Goal: Task Accomplishment & Management: Use online tool/utility

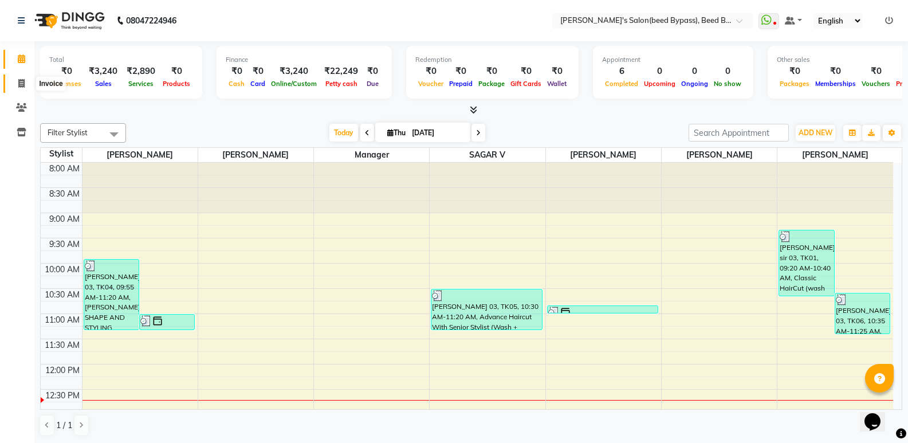
click at [22, 79] on icon at bounding box center [21, 83] width 6 height 9
select select "4176"
select select "service"
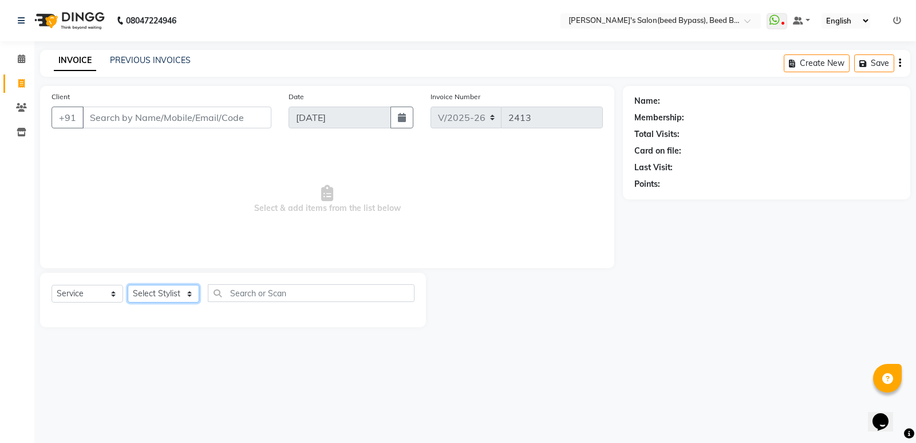
click at [186, 295] on select "Select Stylist" at bounding box center [164, 294] width 72 height 18
select select "83208"
click at [128, 285] on select "Select Stylist [PERSON_NAME] manager [PERSON_NAME] V sagar [PERSON_NAME] [PERSO…" at bounding box center [164, 294] width 72 height 18
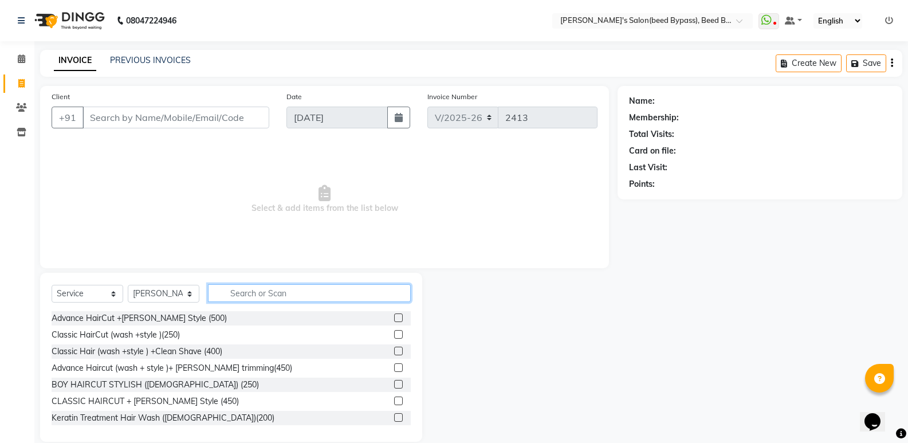
click at [270, 293] on input "text" at bounding box center [309, 293] width 203 height 18
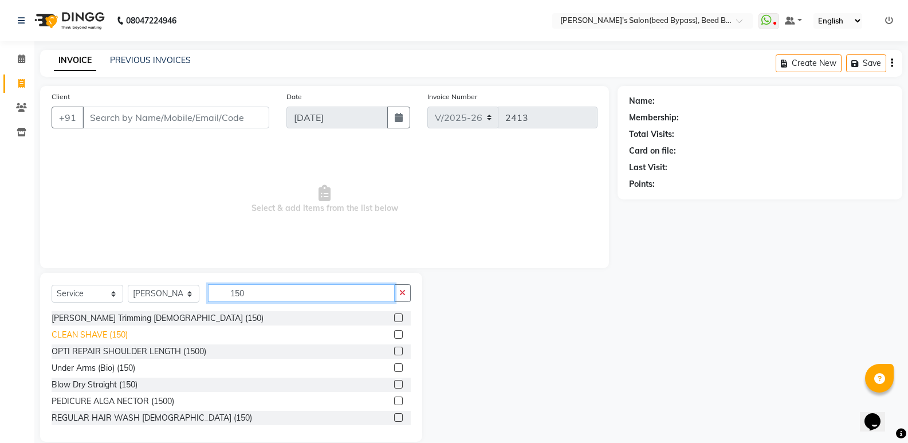
type input "150"
click at [122, 335] on div "CLEAN SHAVE (150)" at bounding box center [90, 335] width 76 height 12
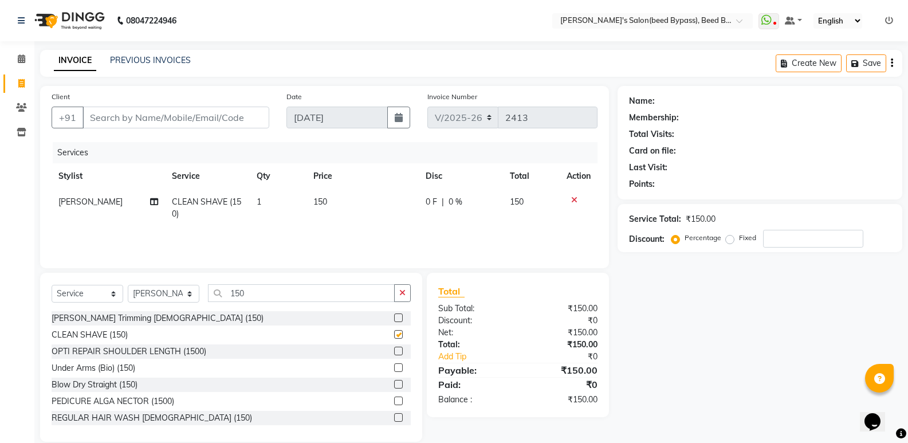
checkbox input "false"
click at [289, 296] on input "150" at bounding box center [301, 293] width 187 height 18
click at [131, 416] on div "REGULAR HAIR WASH [DEMOGRAPHIC_DATA] (150)" at bounding box center [152, 416] width 200 height 12
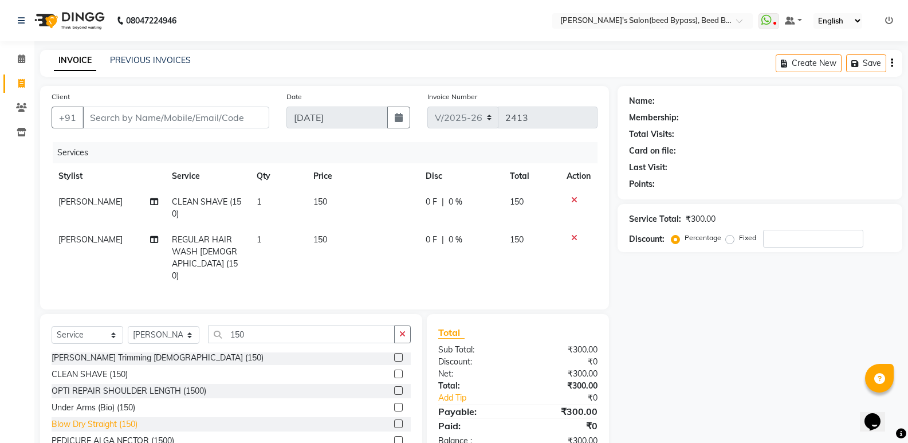
checkbox input "false"
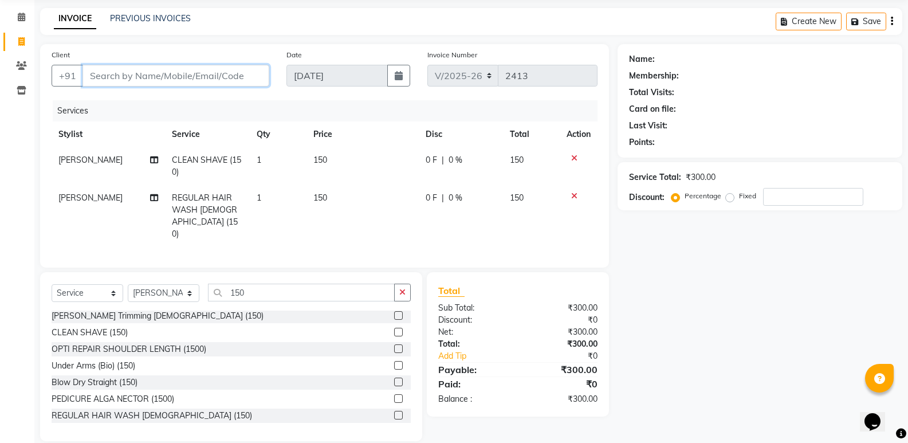
click at [246, 65] on input "Client" at bounding box center [175, 76] width 187 height 22
type input "8"
type input "0"
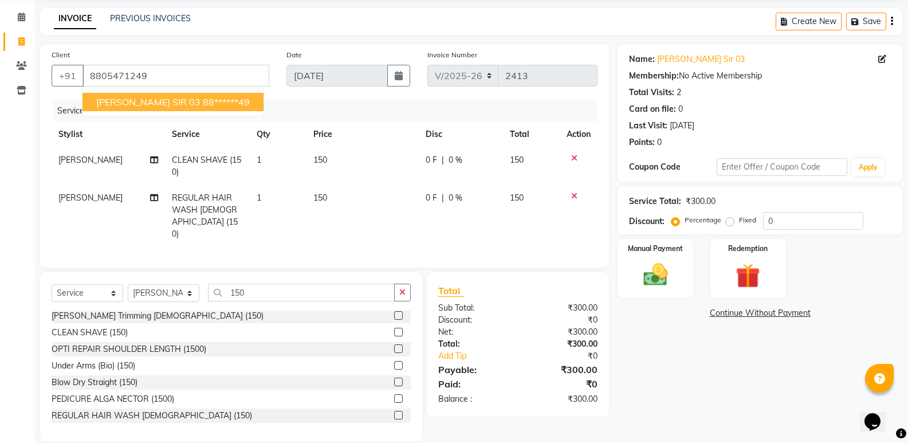
click at [203, 98] on ngb-highlight "88******49" at bounding box center [226, 101] width 47 height 11
type input "88******49"
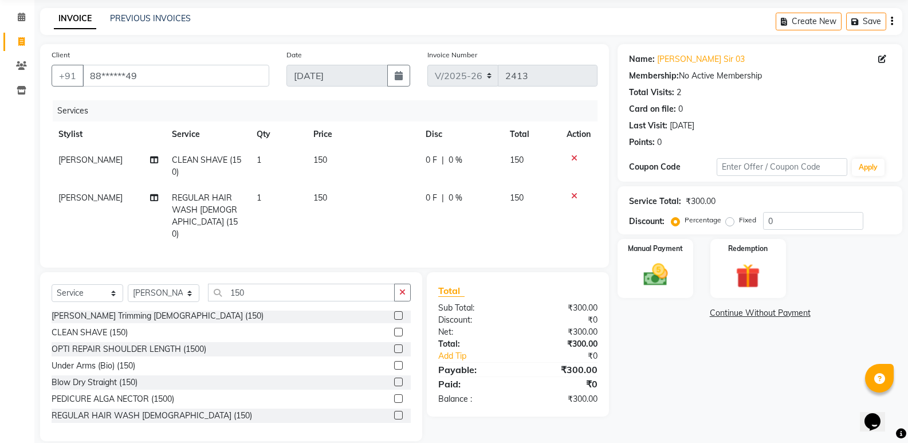
click at [579, 196] on div at bounding box center [578, 196] width 24 height 8
click at [575, 198] on icon at bounding box center [574, 196] width 6 height 8
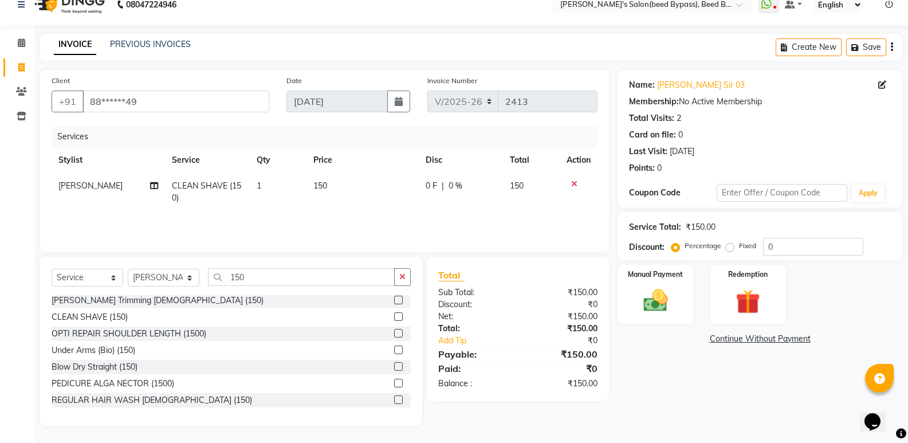
scroll to position [16, 0]
click at [268, 275] on input "150" at bounding box center [301, 277] width 187 height 18
type input "1"
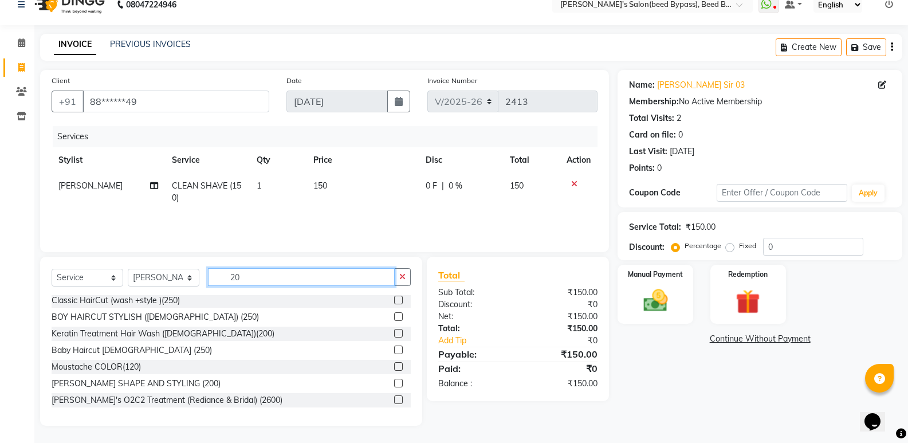
scroll to position [0, 0]
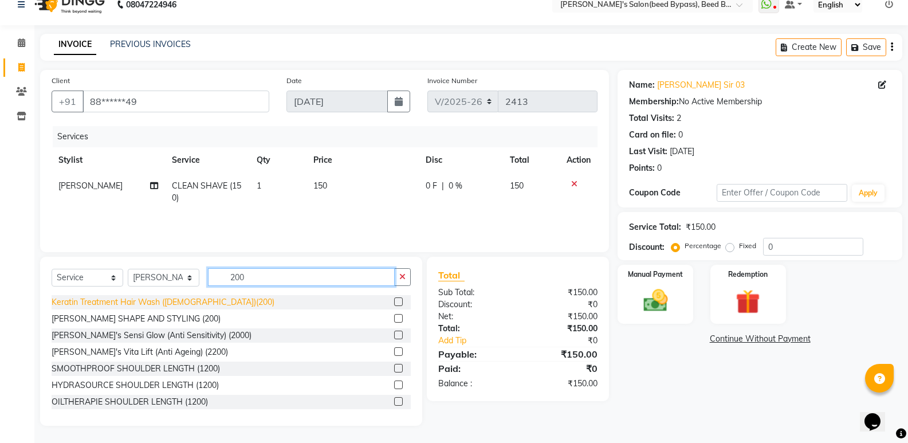
type input "200"
click at [172, 305] on div "Keratin Treatment Hair Wash ([DEMOGRAPHIC_DATA])(200)" at bounding box center [163, 302] width 223 height 12
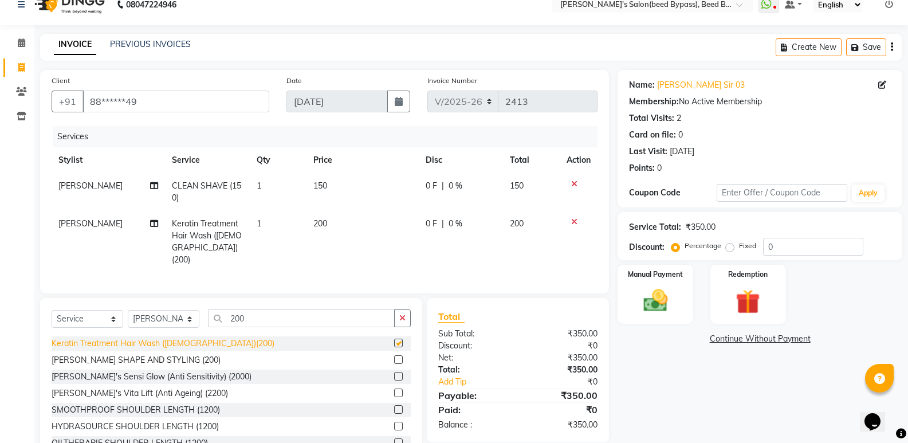
checkbox input "false"
click at [578, 222] on div at bounding box center [578, 222] width 24 height 8
click at [569, 220] on div at bounding box center [578, 222] width 24 height 8
click at [576, 220] on icon at bounding box center [574, 222] width 6 height 8
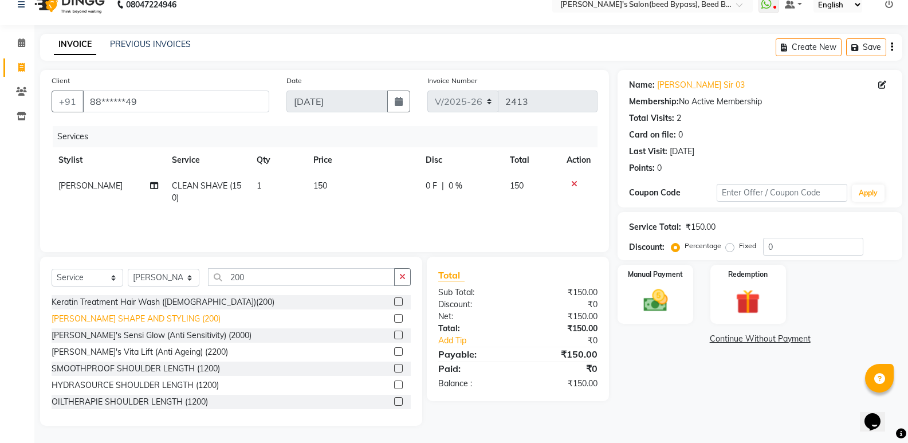
click at [181, 314] on div "[PERSON_NAME] SHAPE AND STYLING (200)" at bounding box center [136, 319] width 169 height 12
checkbox input "false"
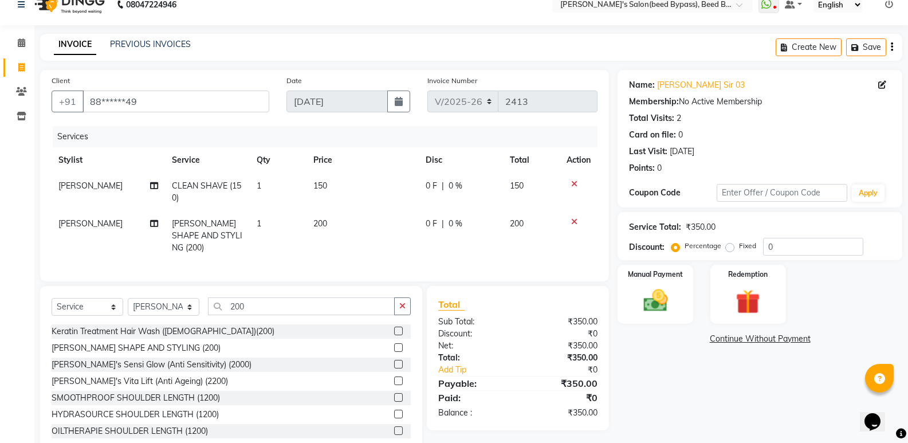
scroll to position [42, 0]
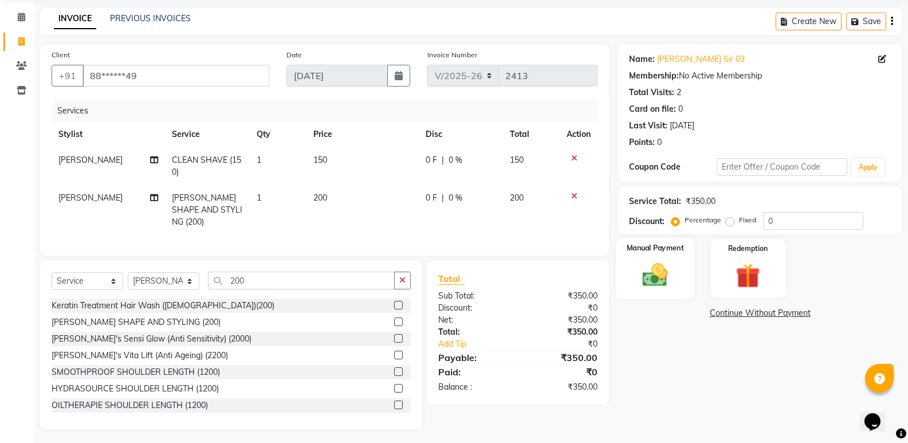
click at [659, 273] on img at bounding box center [654, 274] width 41 height 29
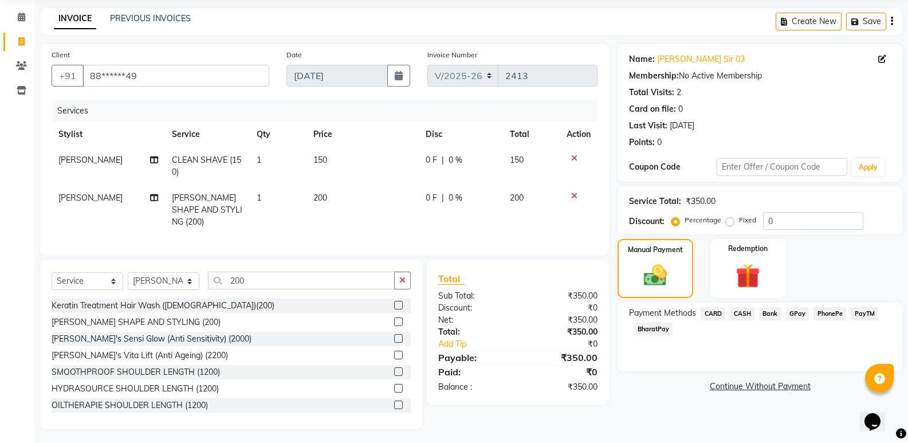
click at [826, 314] on span "PhonePe" at bounding box center [829, 313] width 33 height 13
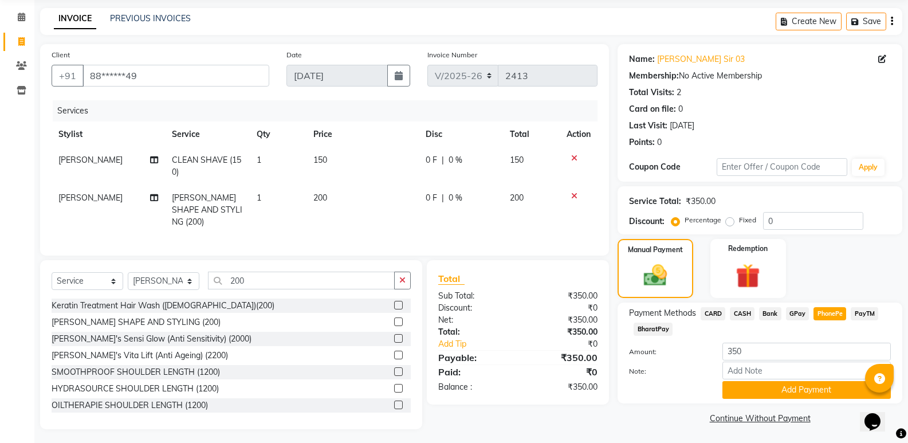
scroll to position [43, 0]
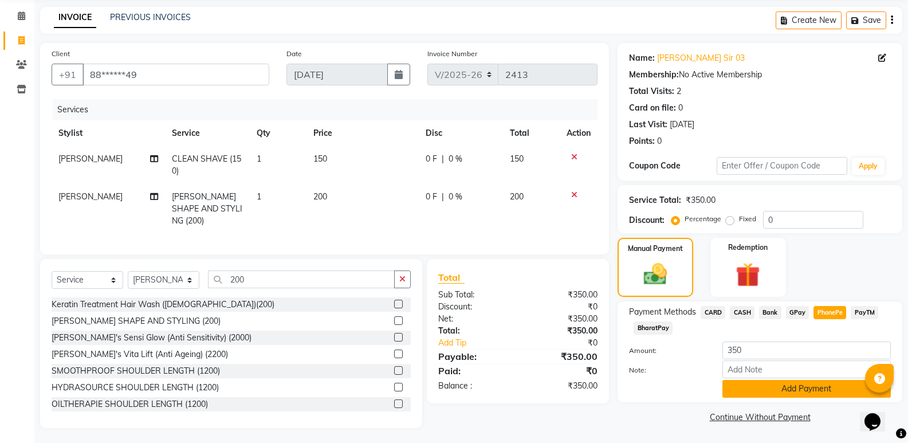
click at [808, 383] on button "Add Payment" at bounding box center [806, 389] width 168 height 18
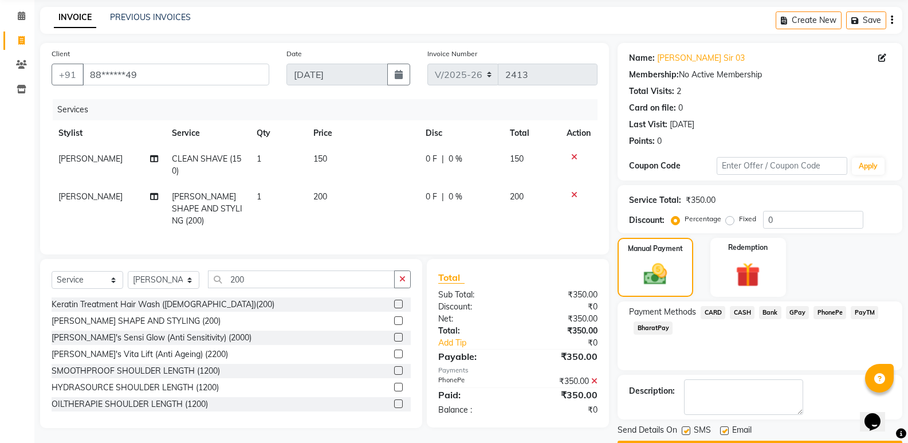
scroll to position [76, 0]
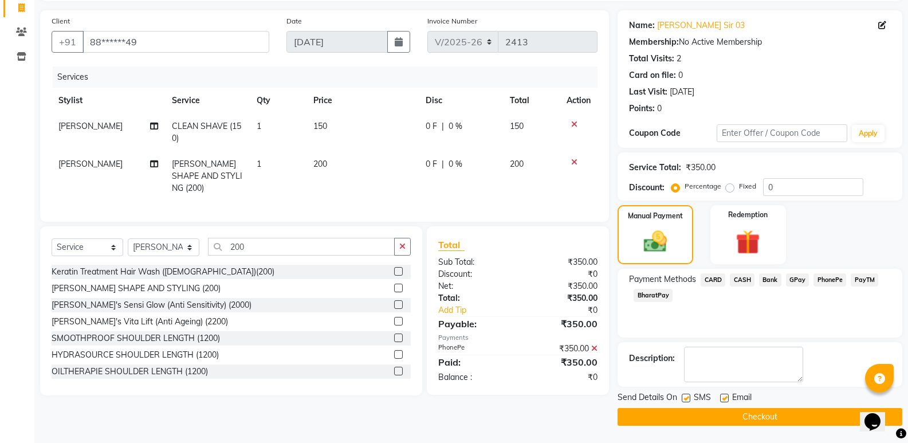
click at [803, 413] on button "Checkout" at bounding box center [759, 417] width 285 height 18
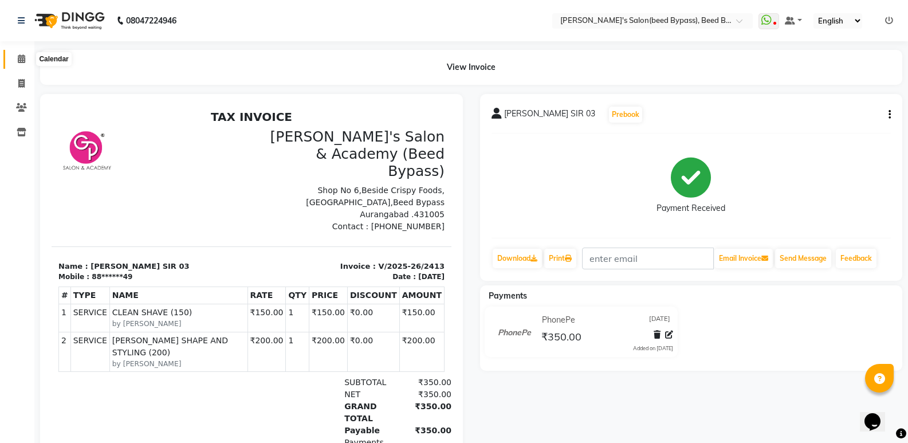
click at [17, 62] on span at bounding box center [21, 59] width 20 height 13
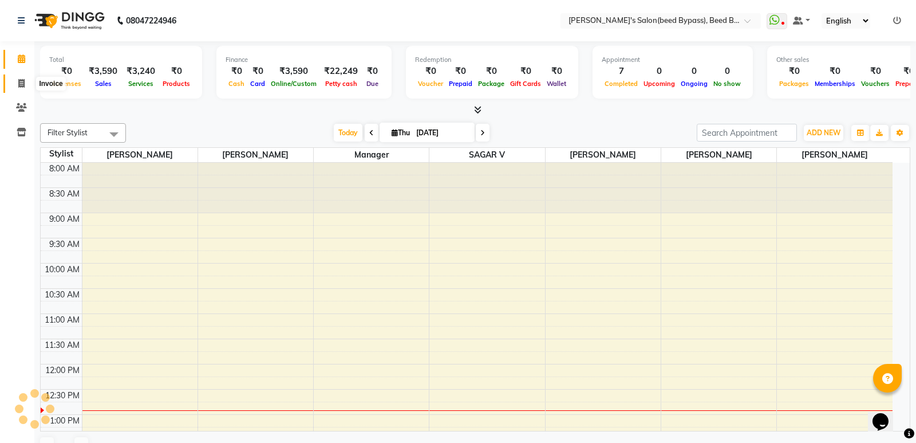
click at [13, 84] on span at bounding box center [21, 83] width 20 height 13
select select "service"
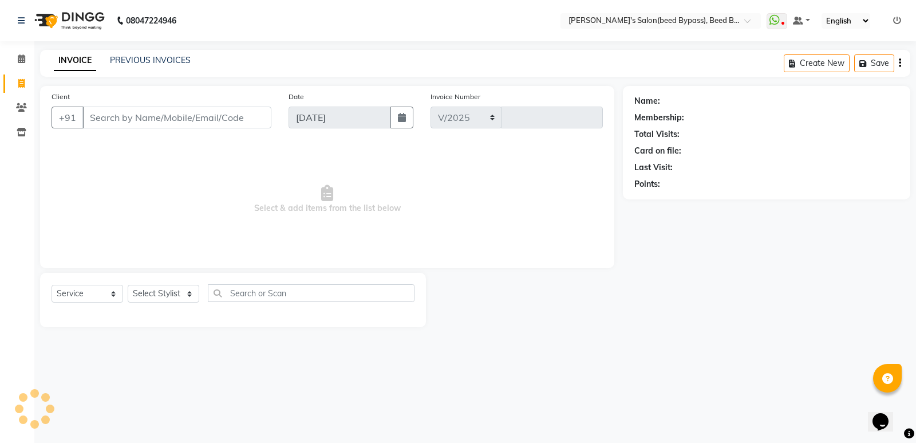
select select "4176"
type input "2414"
click at [194, 117] on input "Client" at bounding box center [176, 118] width 189 height 22
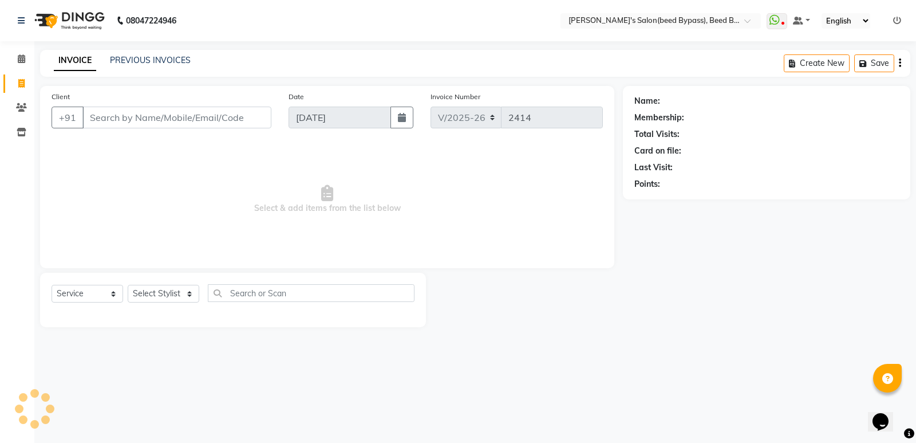
click at [194, 117] on input "Client" at bounding box center [176, 118] width 189 height 22
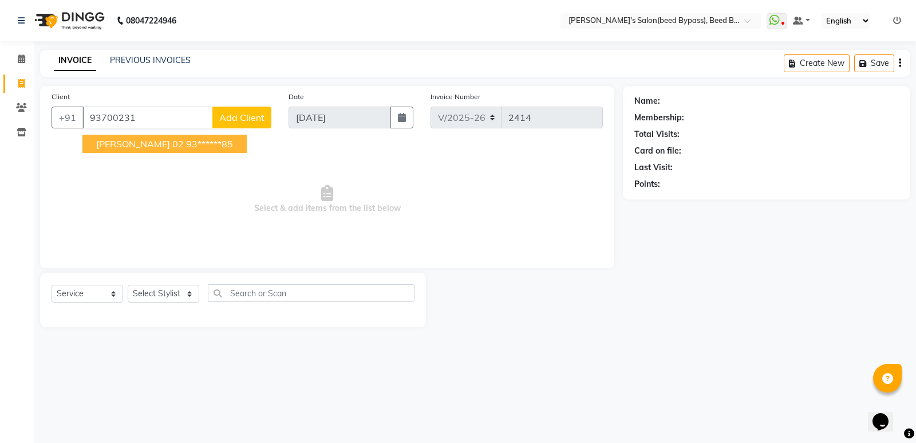
click at [140, 145] on span "[PERSON_NAME] 02" at bounding box center [140, 143] width 88 height 11
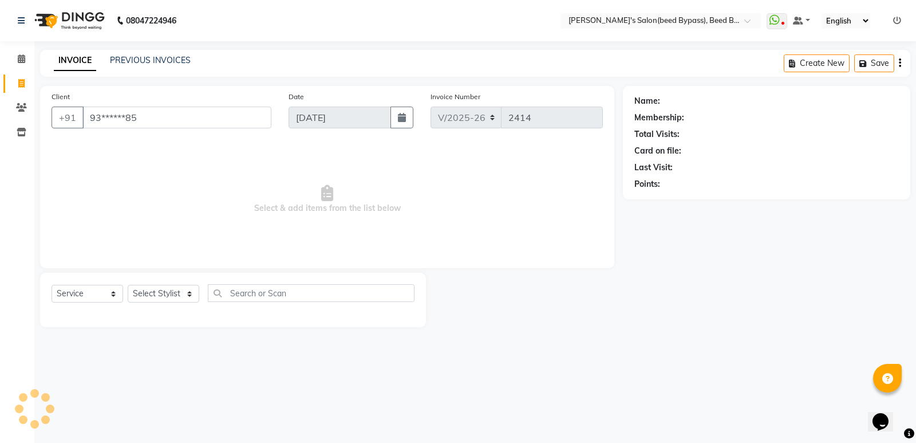
type input "93******85"
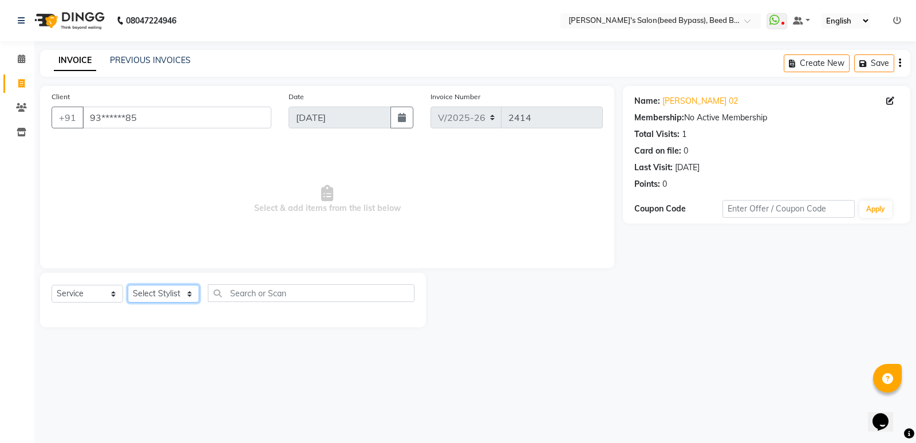
click at [168, 296] on select "Select Stylist [PERSON_NAME] manager [PERSON_NAME] V sagar [PERSON_NAME] [PERSO…" at bounding box center [164, 294] width 72 height 18
select select "22808"
click at [128, 285] on select "Select Stylist [PERSON_NAME] manager [PERSON_NAME] V sagar [PERSON_NAME] [PERSO…" at bounding box center [164, 294] width 72 height 18
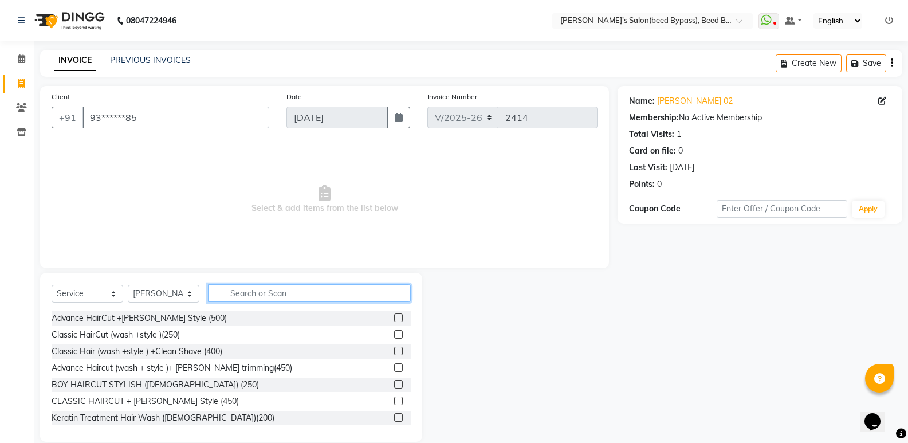
click at [235, 298] on input "text" at bounding box center [309, 293] width 203 height 18
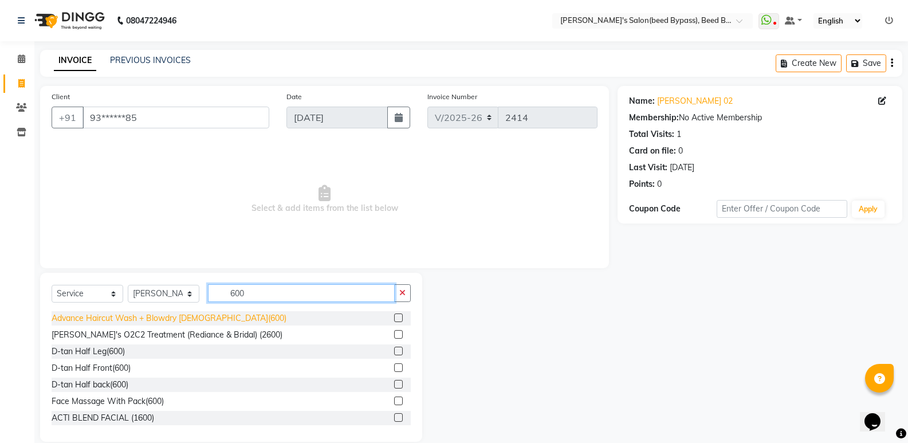
type input "600"
click at [180, 319] on div "Advance Haircut Wash + Blowdry [DEMOGRAPHIC_DATA](600)" at bounding box center [169, 318] width 235 height 12
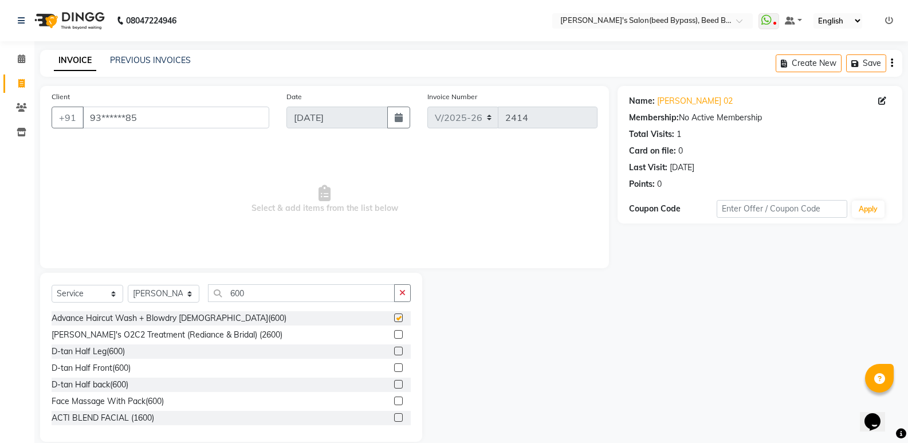
checkbox input "false"
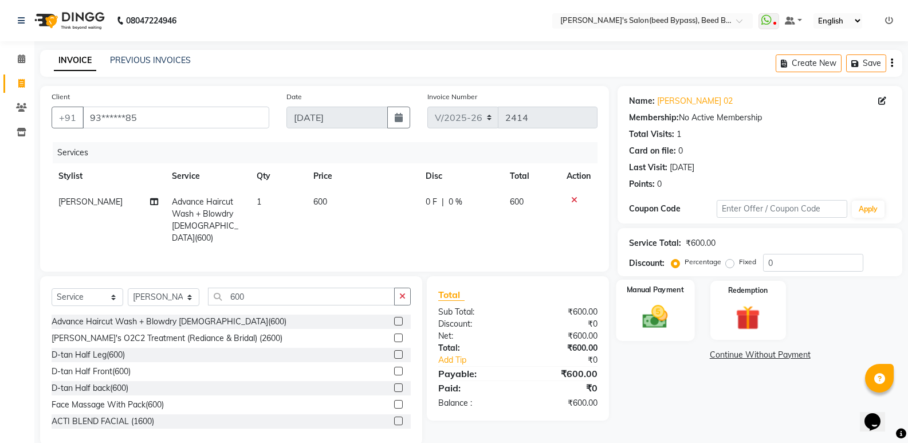
click at [669, 320] on img at bounding box center [654, 316] width 41 height 29
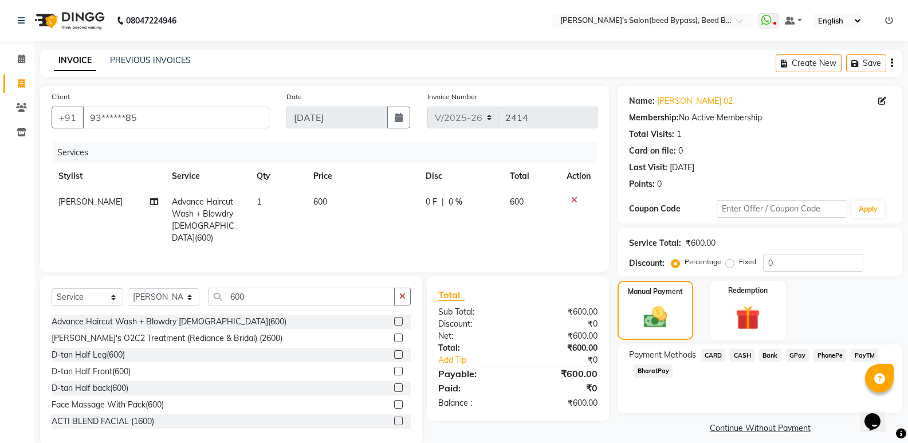
click at [746, 360] on span "CASH" at bounding box center [742, 355] width 25 height 13
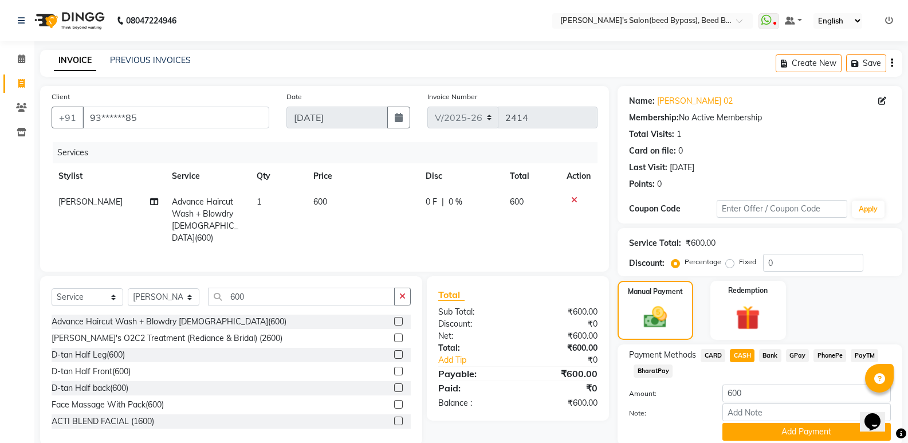
scroll to position [43, 0]
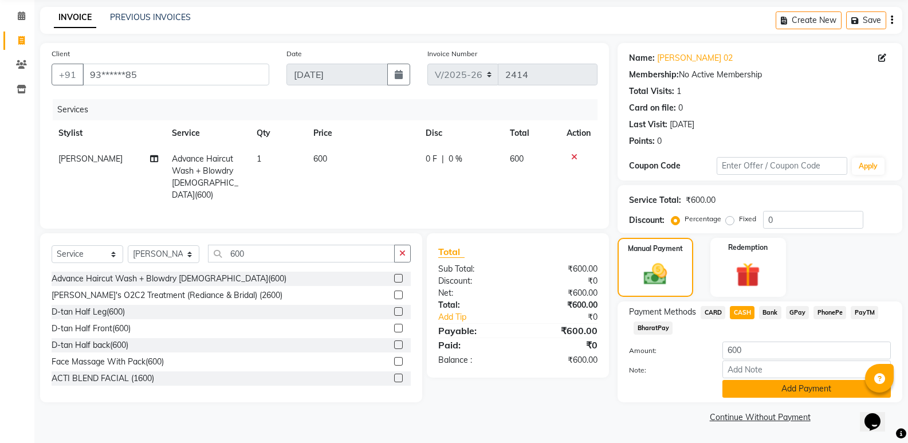
click at [757, 389] on button "Add Payment" at bounding box center [806, 389] width 168 height 18
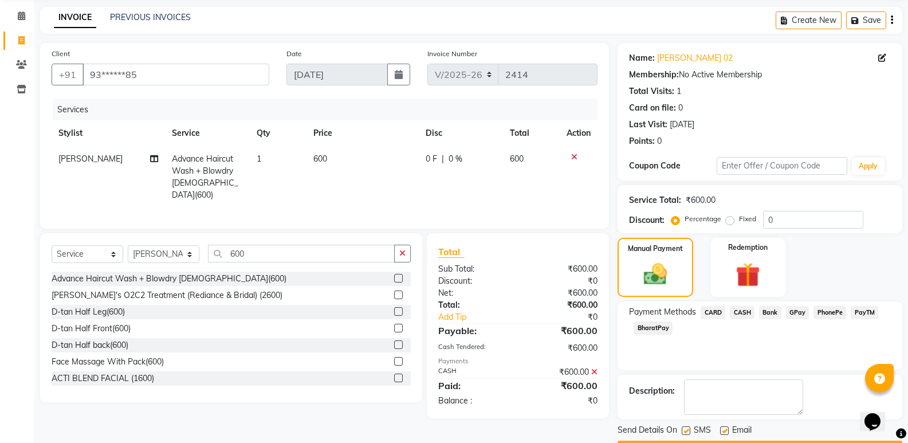
scroll to position [76, 0]
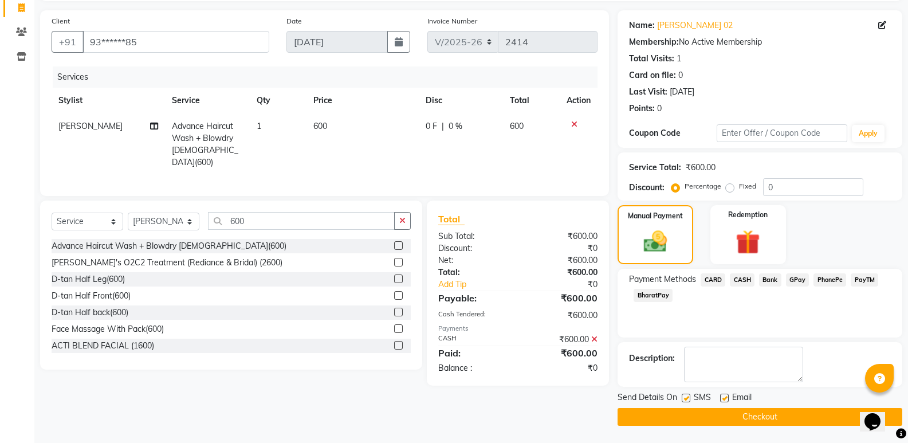
click at [748, 412] on button "Checkout" at bounding box center [759, 417] width 285 height 18
